Goal: Share content: Share content

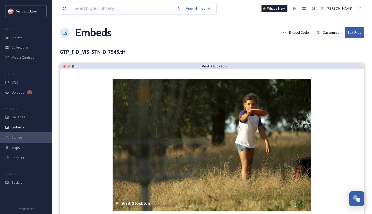
scroll to position [8, 0]
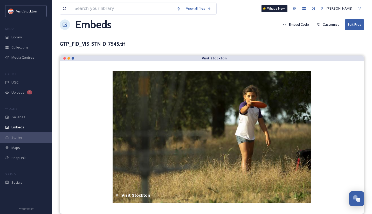
click at [243, 52] on div "View all files What's New [PERSON_NAME] Embeds Embed Code Customise Edit Files …" at bounding box center [212, 103] width 320 height 222
click at [21, 36] on span "Library" at bounding box center [16, 37] width 10 height 5
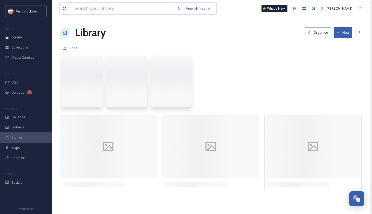
click at [99, 9] on input at bounding box center [123, 8] width 102 height 11
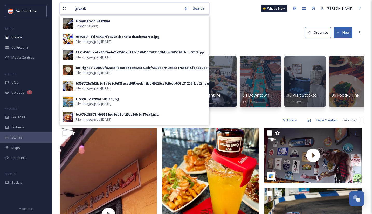
type input "greek"
click at [242, 46] on div "Root" at bounding box center [212, 48] width 305 height 10
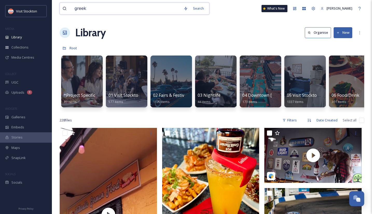
click at [126, 11] on input "greek" at bounding box center [126, 8] width 109 height 11
click at [347, 35] on button "New" at bounding box center [343, 32] width 19 height 11
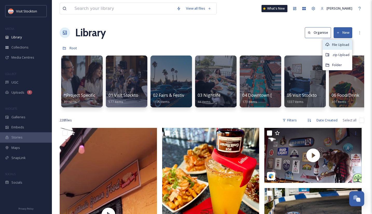
click at [339, 46] on span "File Upload" at bounding box center [340, 44] width 17 height 5
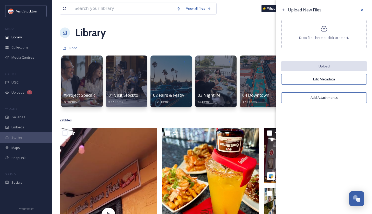
click at [327, 30] on icon at bounding box center [324, 29] width 7 height 6
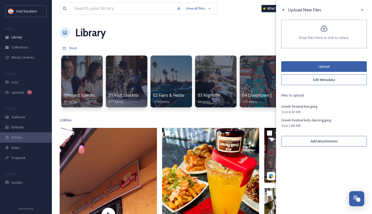
click at [324, 68] on button "Upload" at bounding box center [324, 66] width 86 height 11
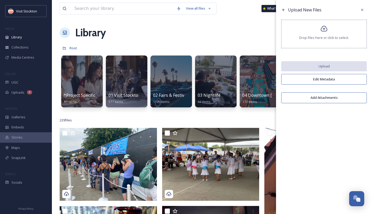
click at [252, 30] on div "Library Organise New" at bounding box center [212, 33] width 305 height 16
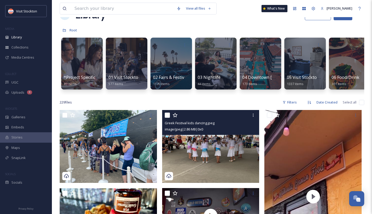
scroll to position [18, 0]
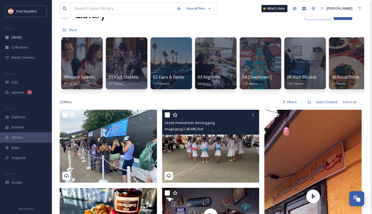
click at [168, 115] on input "checkbox" at bounding box center [167, 114] width 5 height 5
checkbox input "true"
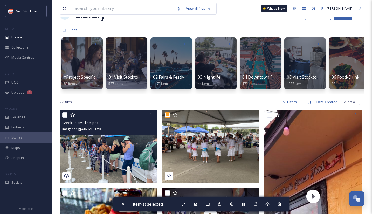
click at [66, 113] on input "checkbox" at bounding box center [64, 114] width 5 height 5
checkbox input "true"
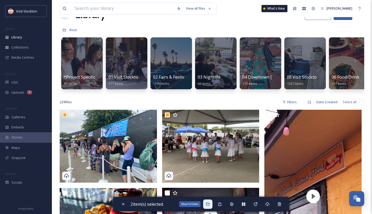
click at [209, 204] on icon at bounding box center [207, 204] width 3 height 3
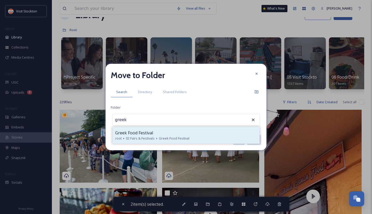
click at [180, 130] on div "Greek Food Festival" at bounding box center [186, 133] width 142 height 6
type input "Greek Food Festival"
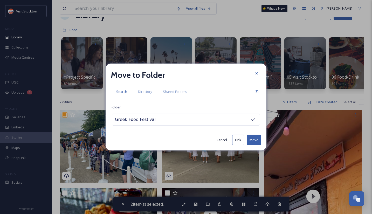
click at [255, 142] on button "Move" at bounding box center [254, 140] width 15 height 11
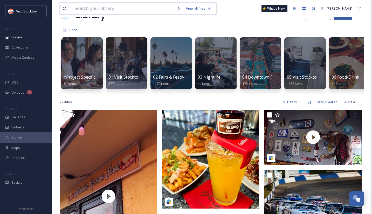
click at [106, 7] on input at bounding box center [123, 8] width 102 height 11
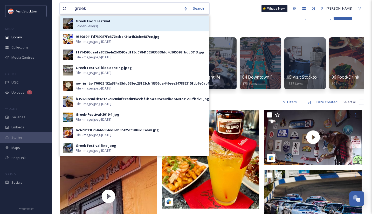
type input "greek"
click at [118, 19] on div "Greek Food Festival Folder - 7 file(s)" at bounding box center [141, 24] width 130 height 10
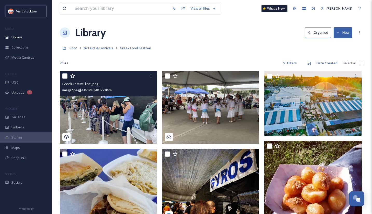
click at [140, 107] on img at bounding box center [108, 107] width 97 height 73
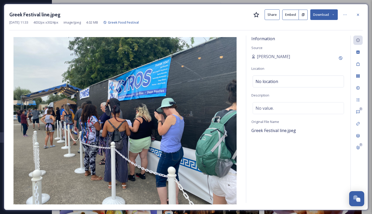
click at [295, 17] on button "Embed" at bounding box center [290, 15] width 17 height 10
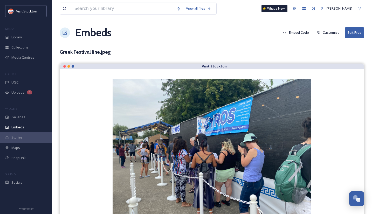
click at [327, 30] on button "Customise" at bounding box center [328, 32] width 28 height 10
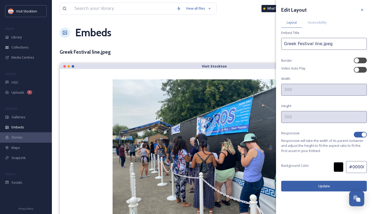
click at [324, 189] on button "Update" at bounding box center [324, 186] width 86 height 11
click at [362, 132] on div at bounding box center [360, 135] width 13 height 6
checkbox input "false"
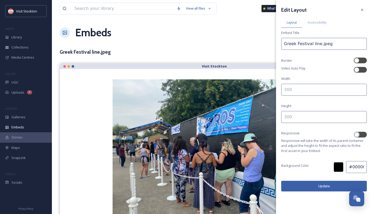
click at [300, 91] on input at bounding box center [324, 90] width 86 height 12
type input "700"
click at [312, 123] on input at bounding box center [324, 117] width 86 height 12
type input "500"
click at [306, 189] on button "Update" at bounding box center [324, 186] width 86 height 11
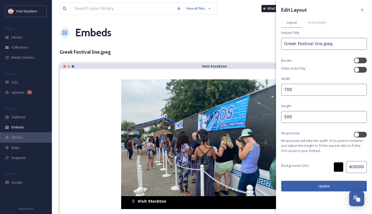
scroll to position [6, 0]
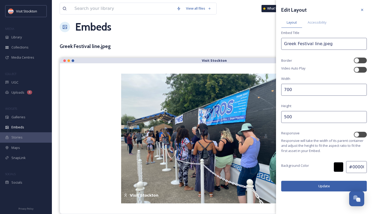
click at [328, 189] on button "Update" at bounding box center [324, 186] width 86 height 11
click at [251, 29] on div "Embeds Embed Code Customise Edit Files" at bounding box center [212, 27] width 305 height 16
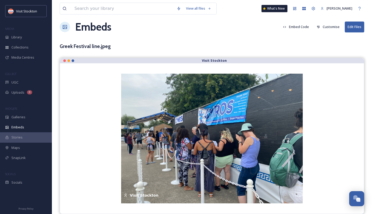
click at [304, 28] on button "Embed Code" at bounding box center [295, 27] width 31 height 10
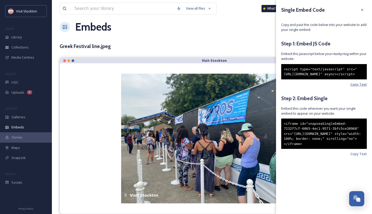
click at [363, 87] on span "Copy Text" at bounding box center [358, 84] width 16 height 5
click at [354, 156] on span "Copy Text" at bounding box center [358, 154] width 16 height 5
click at [357, 156] on span "Copy Text" at bounding box center [358, 154] width 16 height 5
click at [225, 48] on div "Greek Festival line.jpeg" at bounding box center [212, 47] width 305 height 8
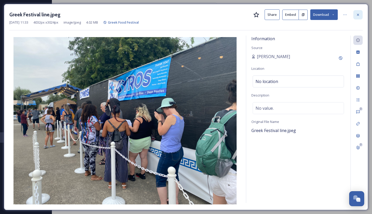
click at [359, 15] on icon at bounding box center [358, 15] width 4 height 4
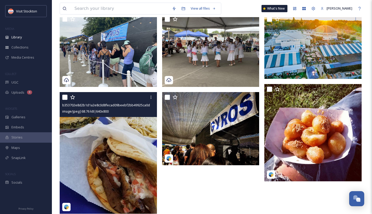
scroll to position [61, 0]
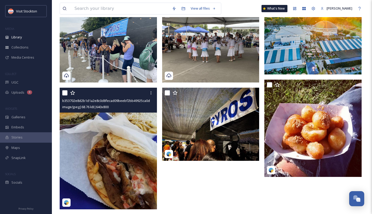
click at [125, 165] on img at bounding box center [108, 149] width 97 height 122
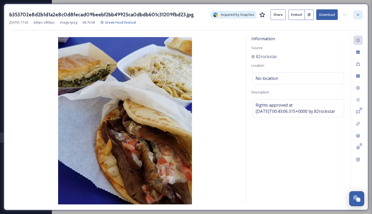
click at [357, 17] on icon at bounding box center [358, 15] width 4 height 4
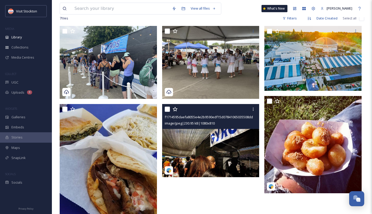
scroll to position [168, 0]
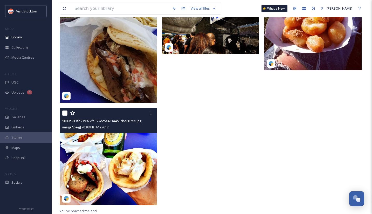
click at [116, 157] on img at bounding box center [108, 156] width 97 height 97
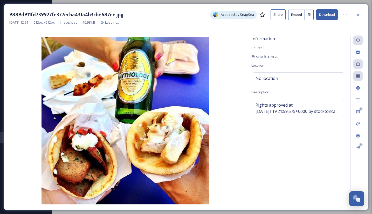
scroll to position [71, 0]
click at [358, 13] on icon at bounding box center [358, 15] width 4 height 4
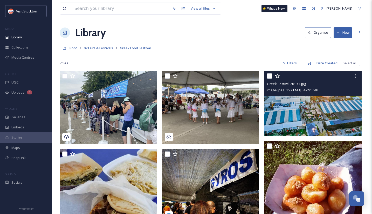
click at [326, 99] on img at bounding box center [312, 103] width 97 height 65
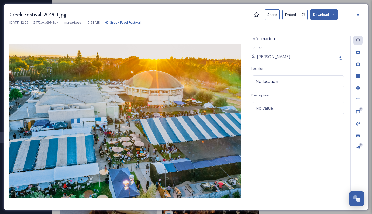
click at [292, 14] on button "Embed" at bounding box center [290, 15] width 17 height 10
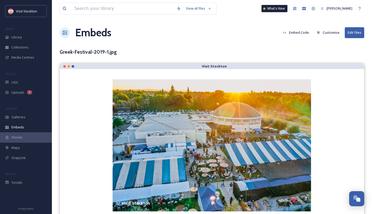
scroll to position [8, 0]
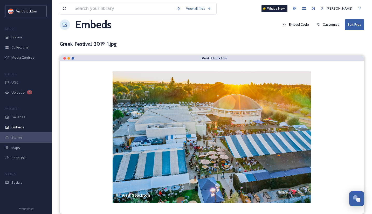
click at [306, 23] on button "Embed Code" at bounding box center [295, 24] width 31 height 10
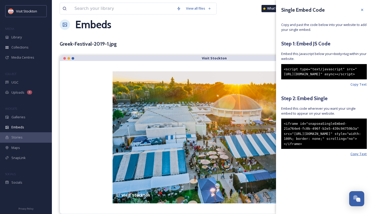
click at [361, 156] on span "Copy Text" at bounding box center [358, 154] width 16 height 5
click at [224, 27] on div "Embeds Embed Code Customise Edit Files" at bounding box center [212, 25] width 305 height 16
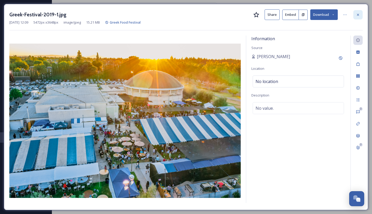
click at [360, 15] on icon at bounding box center [358, 15] width 4 height 4
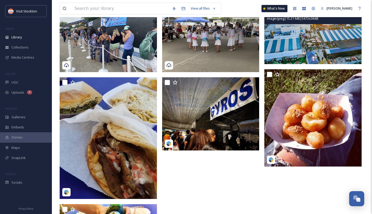
scroll to position [105, 0]
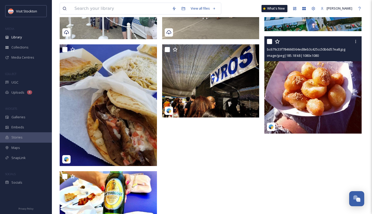
click at [315, 73] on img at bounding box center [312, 84] width 97 height 97
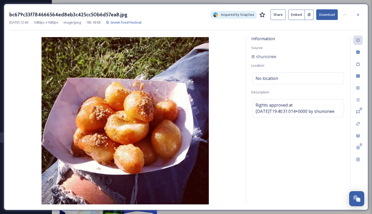
click at [299, 17] on button "Embed" at bounding box center [296, 15] width 17 height 10
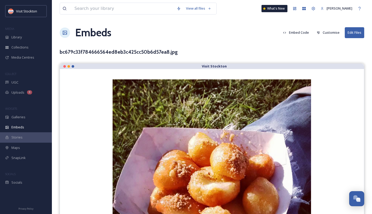
click at [328, 35] on button "Customise" at bounding box center [328, 32] width 28 height 10
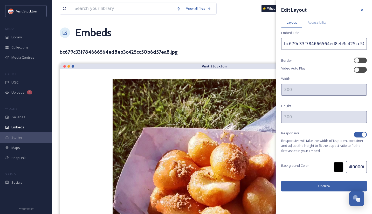
click at [364, 134] on div at bounding box center [363, 134] width 5 height 5
checkbox input "false"
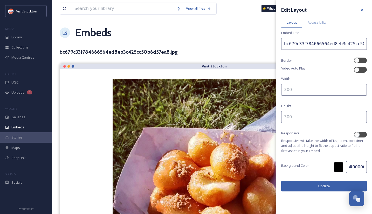
click at [323, 86] on input at bounding box center [324, 90] width 86 height 12
type input "500"
click at [300, 120] on input at bounding box center [324, 117] width 86 height 12
click at [287, 180] on div "Edit Layout Layout Accessibility Embed Title bc679c33f784666564ed8eb3c425cc50b6…" at bounding box center [324, 98] width 96 height 197
click at [288, 182] on button "Update" at bounding box center [324, 186] width 86 height 11
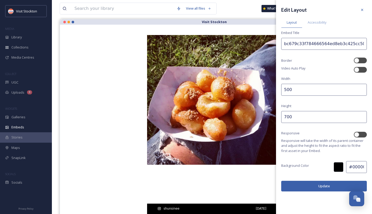
scroll to position [37, 0]
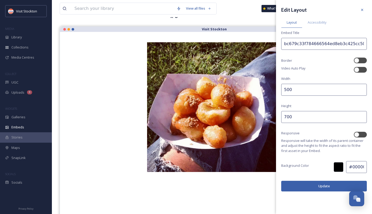
click at [284, 119] on input "700" at bounding box center [324, 117] width 86 height 12
type input "500"
click at [320, 186] on button "Update" at bounding box center [324, 186] width 86 height 11
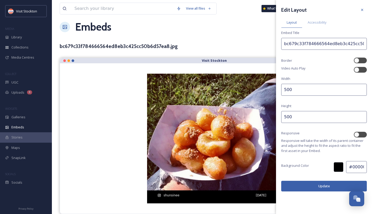
scroll to position [0, 0]
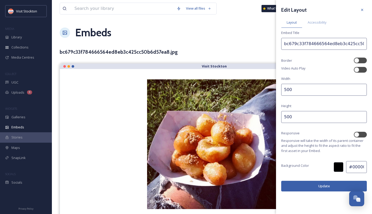
click at [284, 91] on input "500" at bounding box center [324, 90] width 86 height 12
click at [292, 188] on button "Update" at bounding box center [324, 186] width 86 height 11
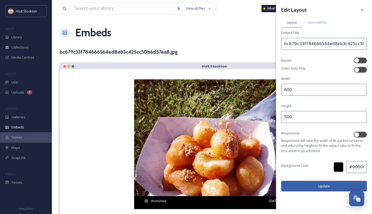
scroll to position [6, 0]
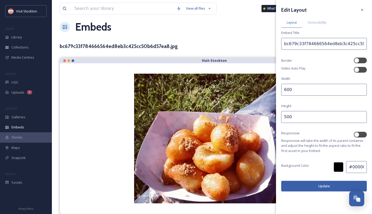
drag, startPoint x: 287, startPoint y: 90, endPoint x: 283, endPoint y: 90, distance: 4.4
click at [283, 90] on input "600" at bounding box center [324, 90] width 86 height 12
type input "500"
click at [297, 188] on button "Update" at bounding box center [324, 186] width 86 height 11
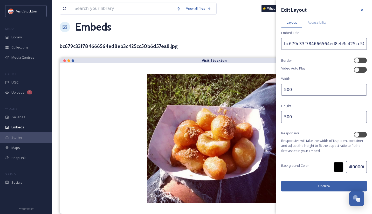
click at [336, 189] on button "Update" at bounding box center [324, 186] width 86 height 11
click at [260, 47] on div "bc679c33f784666564ed8eb3c425cc50b6d57ea8.jpg" at bounding box center [212, 47] width 305 height 8
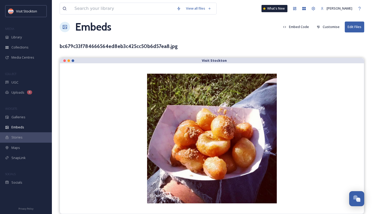
click at [304, 25] on button "Embed Code" at bounding box center [295, 27] width 31 height 10
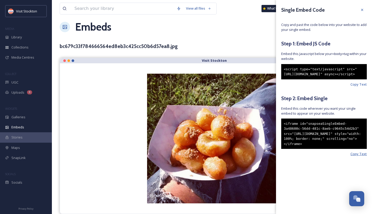
click at [358, 156] on span "Copy Text" at bounding box center [358, 154] width 16 height 5
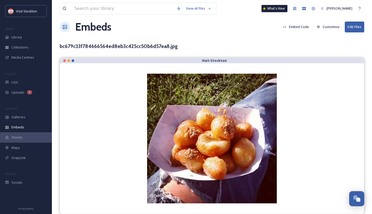
click at [239, 48] on div "bc679c33f784666564ed8eb3c425cc50b6d57ea8.jpg" at bounding box center [212, 47] width 305 height 8
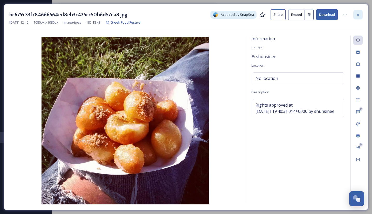
click at [358, 14] on icon at bounding box center [358, 15] width 4 height 4
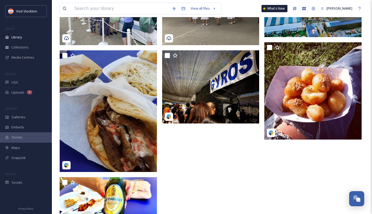
scroll to position [99, 0]
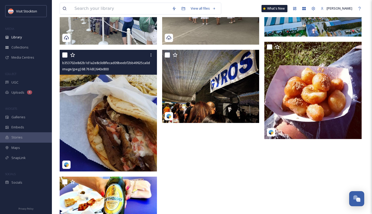
click at [67, 55] on input "checkbox" at bounding box center [64, 54] width 5 height 5
checkbox input "true"
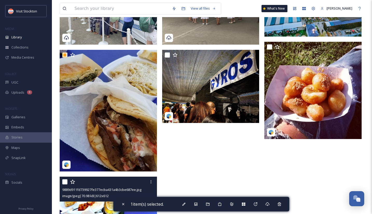
click at [66, 180] on input "checkbox" at bounding box center [64, 181] width 5 height 5
checkbox input "true"
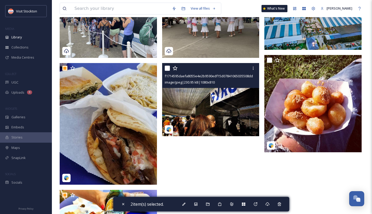
scroll to position [87, 0]
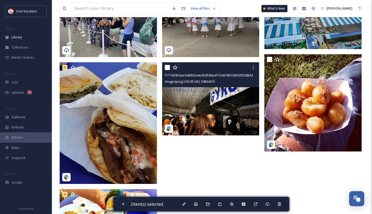
click at [167, 66] on input "checkbox" at bounding box center [167, 67] width 5 height 5
checkbox input "true"
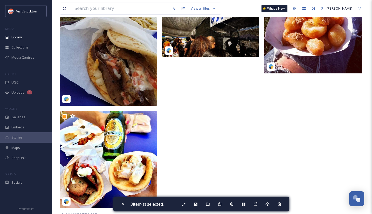
scroll to position [168, 0]
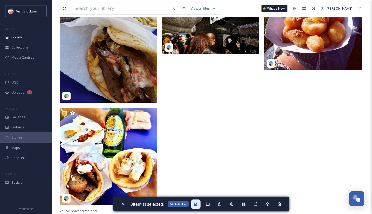
click at [197, 204] on icon at bounding box center [196, 204] width 4 height 4
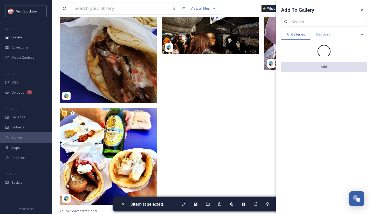
click at [339, 20] on input at bounding box center [326, 22] width 75 height 10
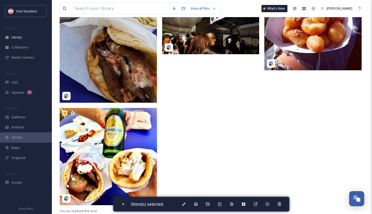
click at [244, 88] on div at bounding box center [212, 55] width 100 height 305
click at [196, 205] on icon at bounding box center [196, 204] width 4 height 4
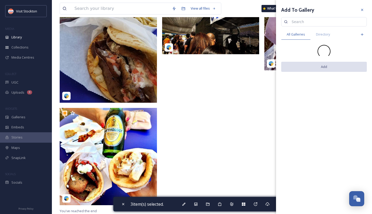
click at [303, 20] on input at bounding box center [326, 22] width 75 height 10
type input "greek"
click at [240, 117] on div at bounding box center [212, 55] width 100 height 305
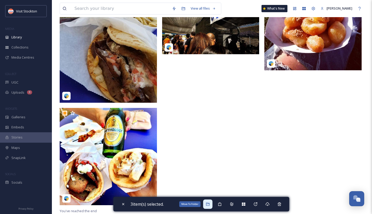
click at [209, 203] on icon at bounding box center [208, 204] width 4 height 4
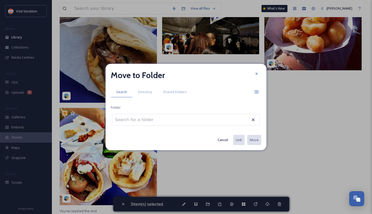
click at [223, 141] on button "Cancel" at bounding box center [223, 140] width 16 height 10
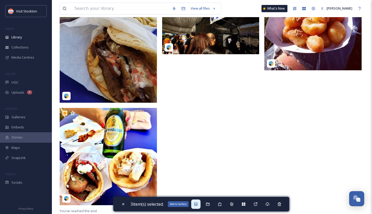
click at [198, 204] on icon at bounding box center [196, 204] width 4 height 4
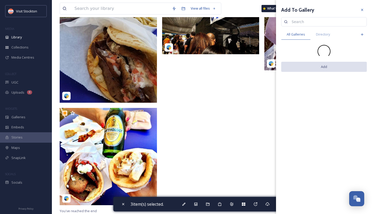
click at [229, 127] on div at bounding box center [212, 55] width 100 height 305
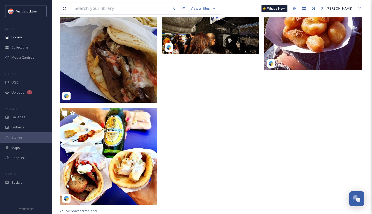
scroll to position [158, 0]
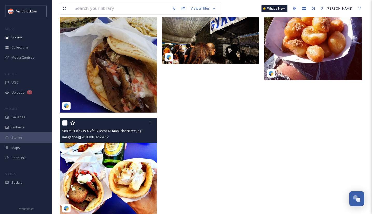
click at [66, 122] on input "checkbox" at bounding box center [64, 122] width 5 height 5
checkbox input "true"
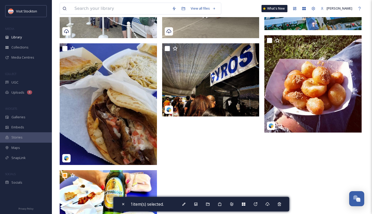
scroll to position [104, 0]
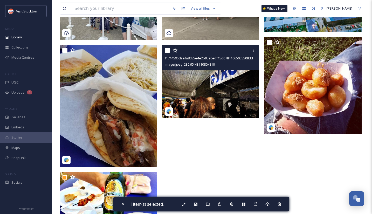
click at [166, 48] on input "checkbox" at bounding box center [167, 50] width 5 height 5
checkbox input "true"
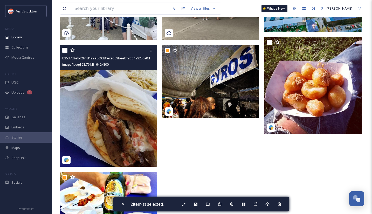
click at [65, 48] on input "checkbox" at bounding box center [64, 50] width 5 height 5
checkbox input "true"
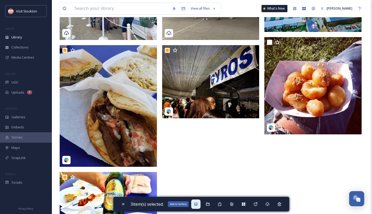
click at [197, 203] on icon at bounding box center [196, 204] width 4 height 4
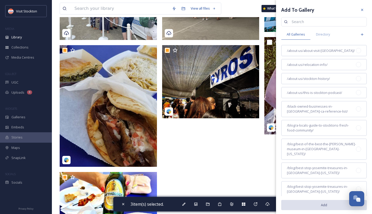
click at [318, 20] on input at bounding box center [326, 22] width 75 height 10
type input "greek"
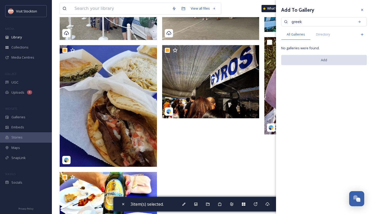
click at [333, 20] on input "greek" at bounding box center [321, 22] width 64 height 10
click at [362, 34] on icon at bounding box center [362, 34] width 2 height 2
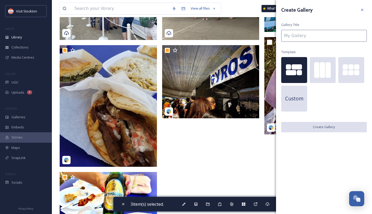
click at [330, 36] on input at bounding box center [324, 36] width 86 height 12
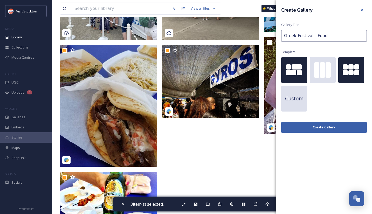
type input "Greek Festival - Food"
click at [348, 73] on div at bounding box center [350, 72] width 5 height 5
click at [309, 129] on button "Create Gallery" at bounding box center [324, 127] width 86 height 11
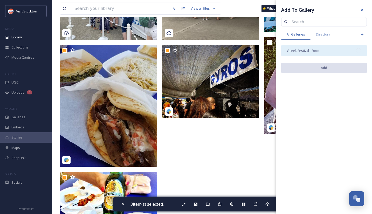
click at [360, 51] on div at bounding box center [358, 50] width 5 height 5
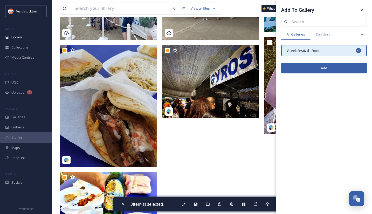
click at [339, 66] on button "Add" at bounding box center [324, 68] width 86 height 11
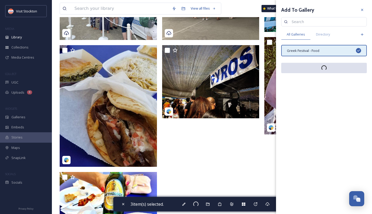
checkbox input "false"
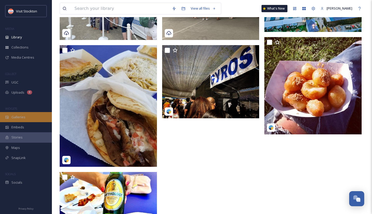
click at [27, 118] on div "Galleries" at bounding box center [26, 117] width 52 height 10
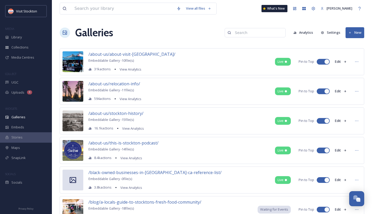
click at [274, 33] on input at bounding box center [257, 32] width 50 height 10
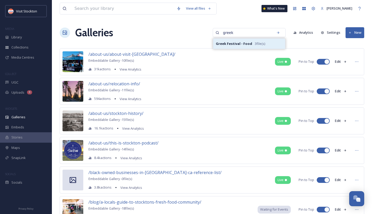
type input "greek"
click at [262, 45] on span "3 file(s)" at bounding box center [260, 43] width 10 height 5
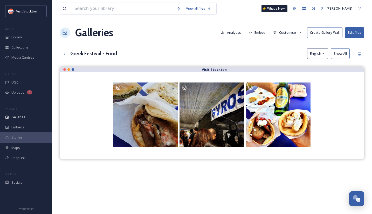
click at [287, 33] on button "Customise" at bounding box center [288, 32] width 34 height 10
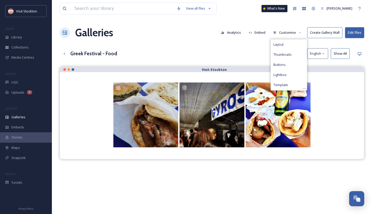
click at [256, 45] on div "View all files What's New [PERSON_NAME] Galleries Analytics Embed Customise Lay…" at bounding box center [212, 144] width 320 height 288
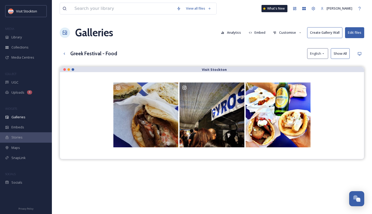
click at [259, 34] on button "Embed" at bounding box center [257, 32] width 22 height 10
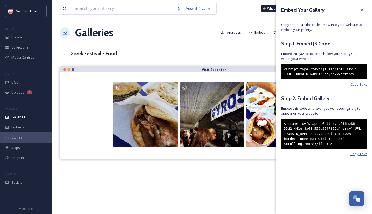
click at [362, 156] on span "Copy Text" at bounding box center [358, 154] width 16 height 5
click at [139, 46] on div "View all files What's New [PERSON_NAME] Galleries Analytics Embed Customise Cre…" at bounding box center [212, 144] width 320 height 288
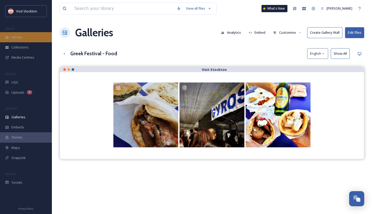
click at [24, 38] on div "Library" at bounding box center [26, 37] width 52 height 10
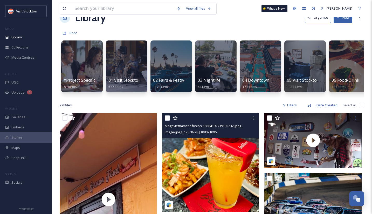
scroll to position [15, 0]
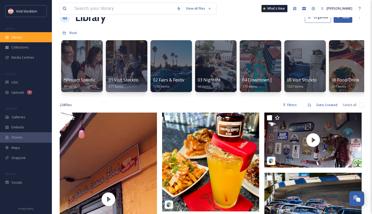
click at [25, 39] on div "Library" at bounding box center [26, 37] width 52 height 10
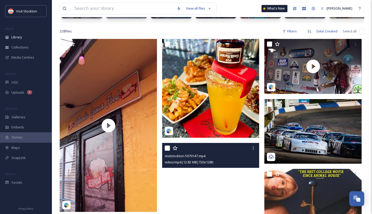
scroll to position [0, 0]
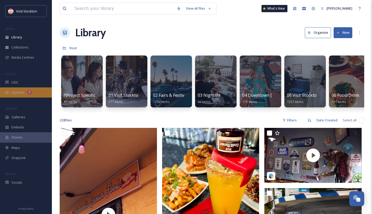
click at [21, 95] on span "Uploads" at bounding box center [17, 92] width 13 height 5
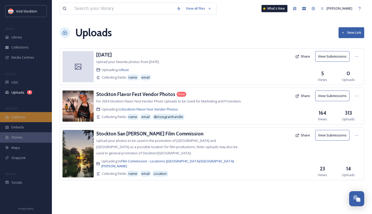
click at [26, 116] on div "Galleries" at bounding box center [26, 117] width 52 height 10
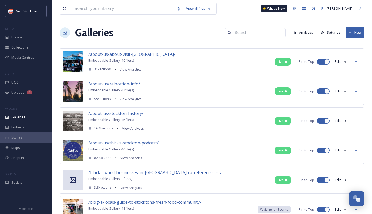
click at [258, 32] on input at bounding box center [257, 32] width 50 height 10
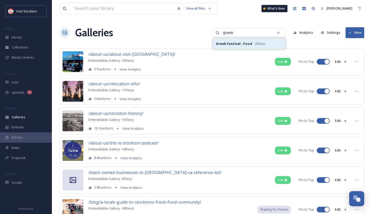
type input "greek"
click at [248, 42] on strong "Greek Festival - Food" at bounding box center [234, 43] width 36 height 5
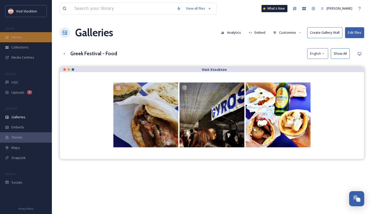
click at [18, 36] on span "Library" at bounding box center [16, 37] width 10 height 5
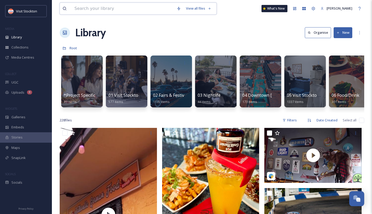
click at [152, 7] on input at bounding box center [123, 8] width 102 height 11
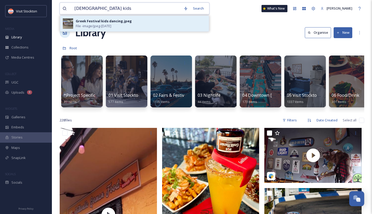
type input "[DEMOGRAPHIC_DATA] kids"
click at [154, 22] on div "Greek Festival kids dancing.jpeg File - image/jpeg - [DATE]" at bounding box center [141, 24] width 130 height 10
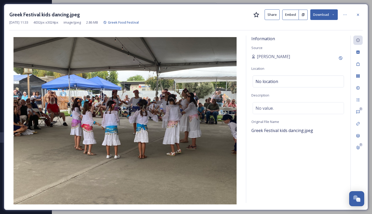
click at [290, 16] on button "Embed" at bounding box center [290, 15] width 17 height 10
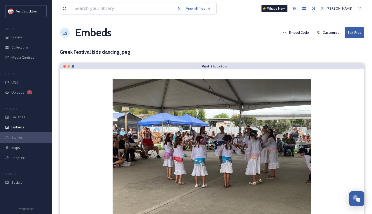
click at [329, 30] on button "Customise" at bounding box center [328, 32] width 28 height 10
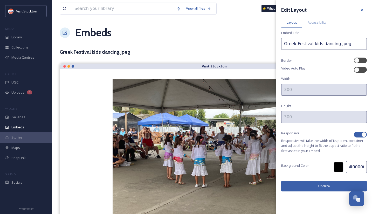
click at [364, 135] on div at bounding box center [363, 134] width 5 height 5
checkbox input "false"
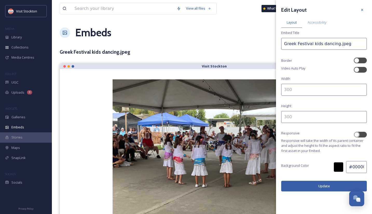
click at [293, 91] on input at bounding box center [324, 90] width 86 height 12
type input "500"
click at [294, 117] on input at bounding box center [324, 117] width 86 height 12
type input "500"
click at [305, 185] on button "Update" at bounding box center [324, 186] width 86 height 11
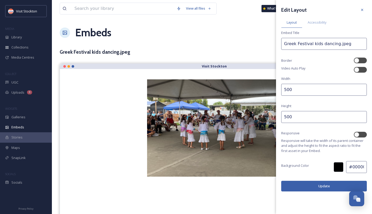
click at [286, 91] on input "500" at bounding box center [324, 90] width 86 height 12
type input "600"
click at [285, 120] on input "500" at bounding box center [324, 117] width 86 height 12
click at [285, 119] on input "500" at bounding box center [324, 117] width 86 height 12
click at [286, 118] on input "500" at bounding box center [324, 117] width 86 height 12
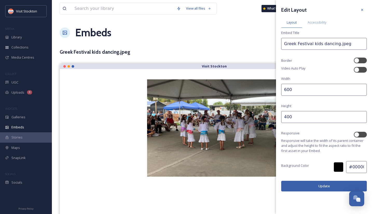
type input "400"
click at [303, 199] on div "Edit Layout Layout Accessibility Embed Title Greek Festival kids dancing.jpeg B…" at bounding box center [324, 107] width 96 height 214
click at [303, 190] on button "Update" at bounding box center [324, 186] width 86 height 11
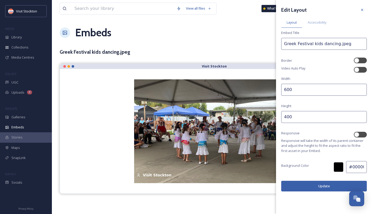
click at [285, 92] on input "600" at bounding box center [324, 90] width 86 height 12
type input "700"
click at [318, 183] on button "Update" at bounding box center [324, 186] width 86 height 11
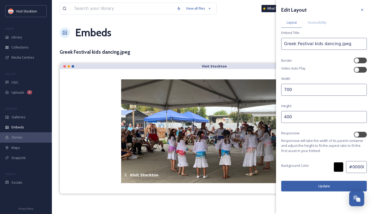
drag, startPoint x: 286, startPoint y: 117, endPoint x: 280, endPoint y: 117, distance: 6.0
click at [280, 117] on div "Edit Layout Layout Accessibility Embed Title Greek Festival kids dancing.jpeg B…" at bounding box center [324, 98] width 96 height 197
type input "500"
click at [307, 186] on button "Update" at bounding box center [324, 186] width 86 height 11
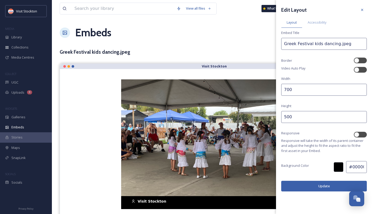
scroll to position [6, 0]
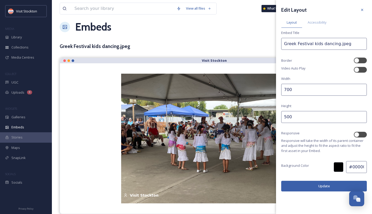
click at [317, 185] on button "Update" at bounding box center [324, 186] width 86 height 11
click at [241, 15] on div "View all files What's New [PERSON_NAME]" at bounding box center [212, 8] width 305 height 17
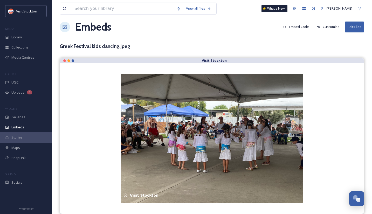
click at [301, 28] on button "Embed Code" at bounding box center [295, 27] width 31 height 10
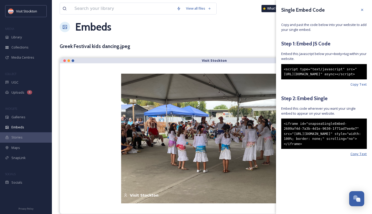
click at [358, 156] on span "Copy Text" at bounding box center [358, 154] width 16 height 5
click at [28, 38] on div "Library" at bounding box center [26, 37] width 52 height 10
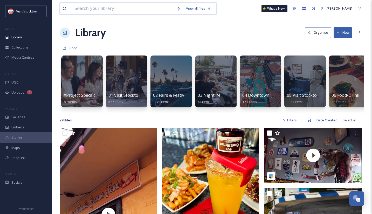
click at [143, 8] on input at bounding box center [123, 8] width 102 height 11
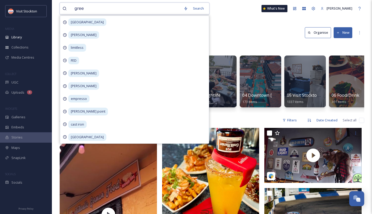
type input "greek"
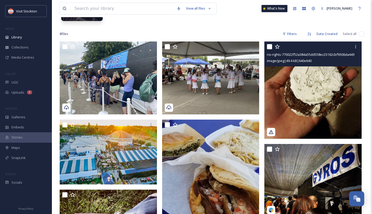
scroll to position [76, 0]
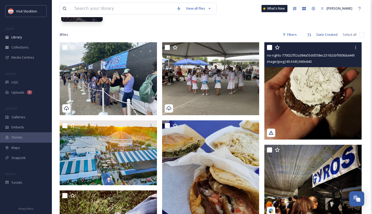
click at [320, 101] on img at bounding box center [312, 90] width 97 height 97
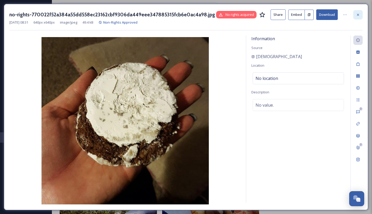
click at [358, 14] on icon at bounding box center [358, 14] width 2 height 2
